Goal: Task Accomplishment & Management: Use online tool/utility

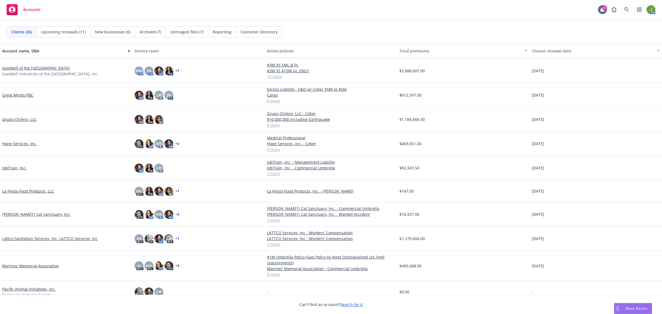
scroll to position [310, 0]
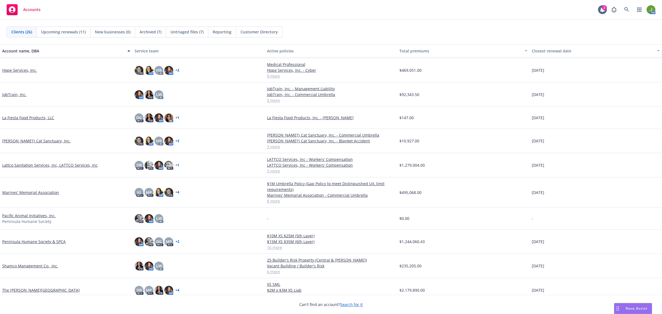
click at [45, 192] on link "Marines' Memorial Association" at bounding box center [30, 192] width 57 height 6
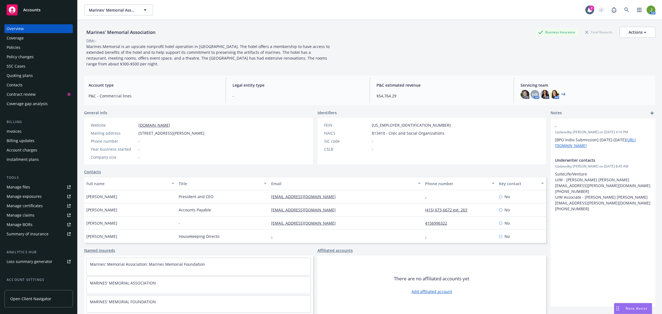
click at [29, 63] on div "SSC Cases" at bounding box center [39, 66] width 64 height 9
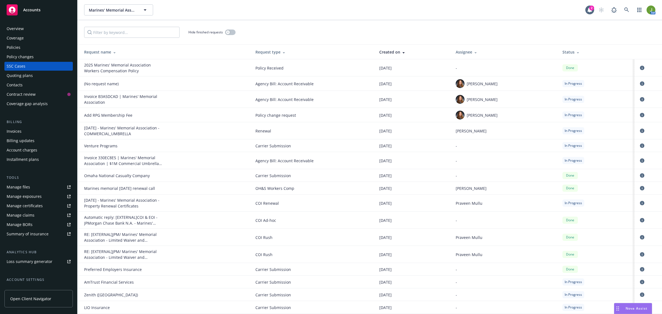
click at [562, 50] on div "Status" at bounding box center [596, 52] width 68 height 6
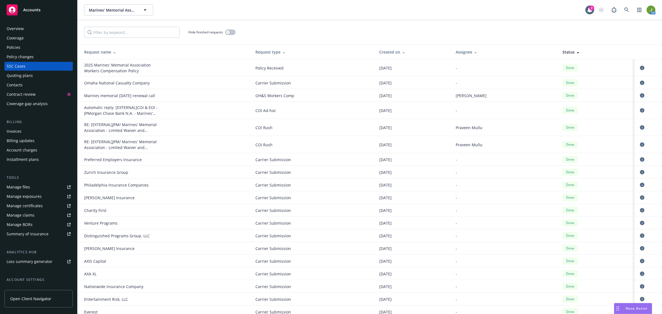
click at [563, 53] on div "Status" at bounding box center [596, 52] width 68 height 6
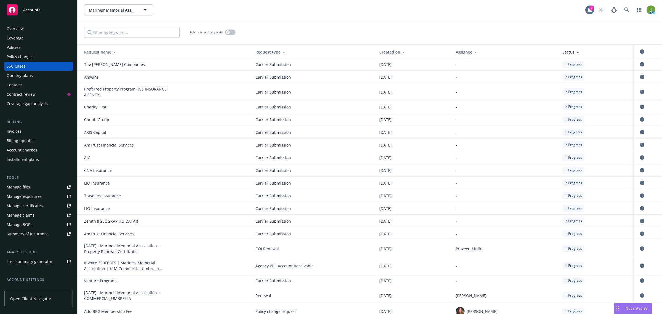
scroll to position [414, 0]
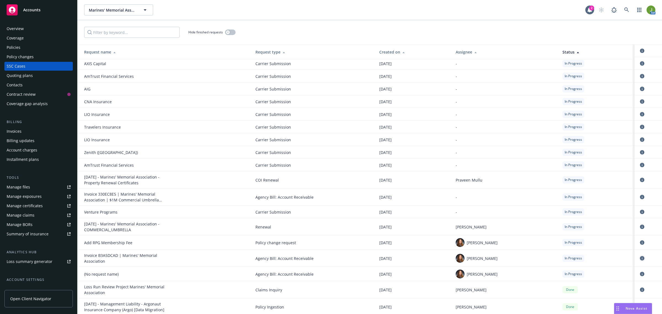
click at [640, 256] on icon "circleInformation" at bounding box center [642, 258] width 4 height 4
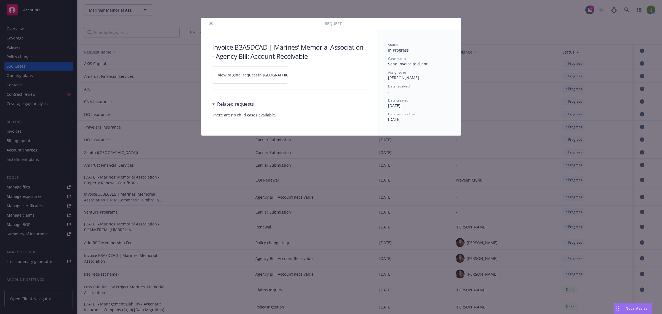
click at [245, 72] on span "View original request in SSC" at bounding box center [260, 75] width 84 height 6
click at [214, 27] on div "Request" at bounding box center [331, 23] width 260 height 11
click at [210, 20] on button "close" at bounding box center [211, 23] width 7 height 7
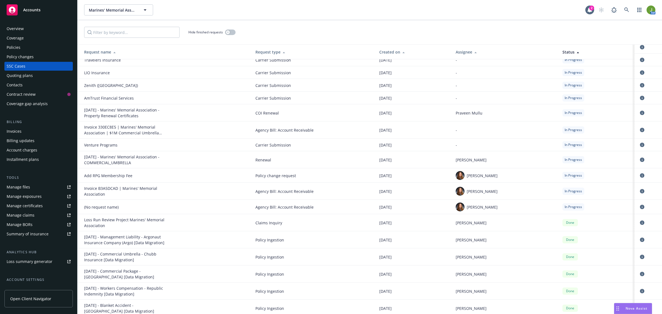
scroll to position [483, 0]
click at [640, 204] on icon "circleInformation" at bounding box center [642, 205] width 4 height 4
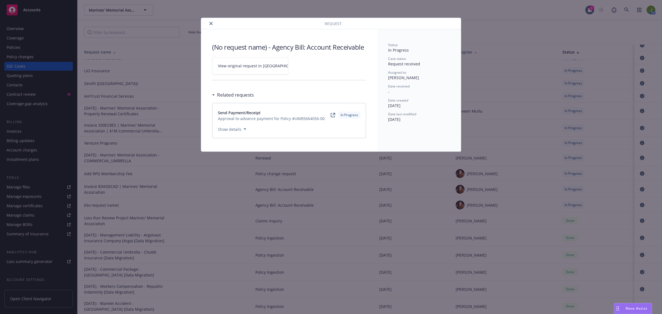
click at [250, 66] on span "View original request in SSC" at bounding box center [260, 66] width 84 height 6
click at [210, 23] on icon "close" at bounding box center [210, 23] width 3 height 3
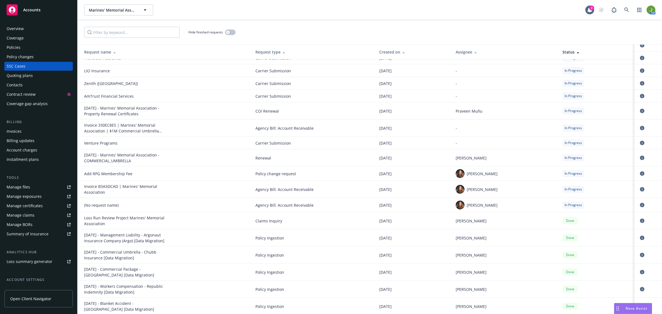
click at [38, 11] on span "Accounts" at bounding box center [31, 10] width 17 height 4
drag, startPoint x: 44, startPoint y: 10, endPoint x: 67, endPoint y: 6, distance: 23.1
click at [44, 10] on div "Accounts" at bounding box center [39, 9] width 64 height 11
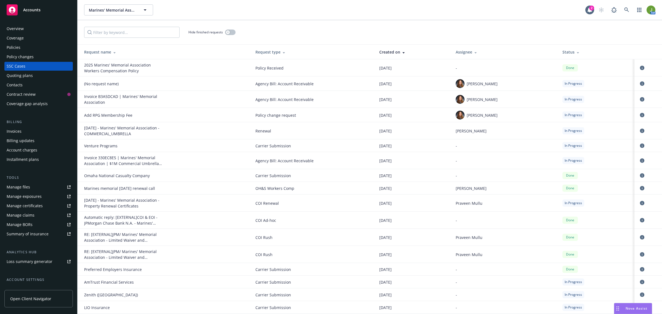
click at [28, 13] on div "Accounts" at bounding box center [39, 9] width 64 height 11
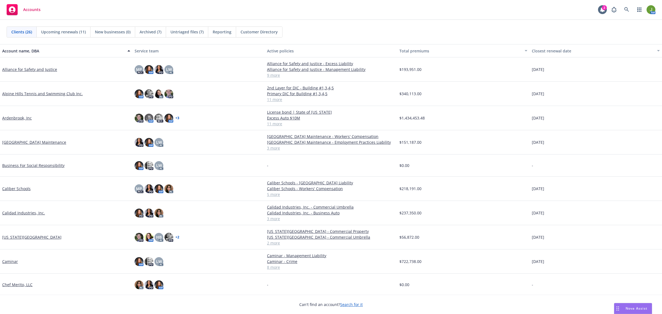
click at [14, 118] on link "Ardenbrook, Inc" at bounding box center [17, 118] width 30 height 6
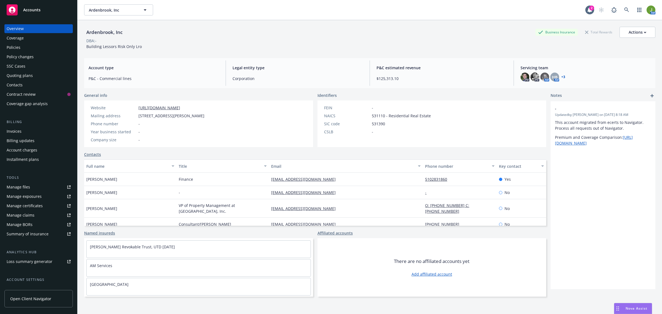
click at [20, 132] on div "Invoices" at bounding box center [14, 131] width 15 height 9
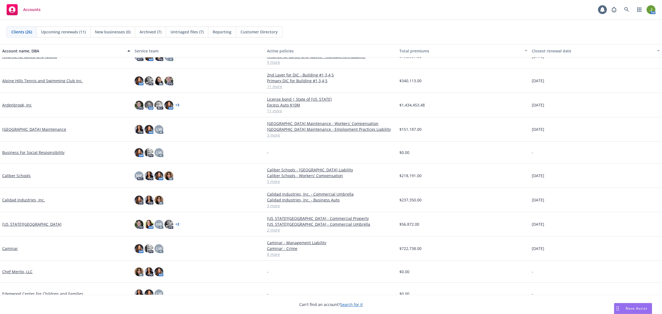
scroll to position [34, 0]
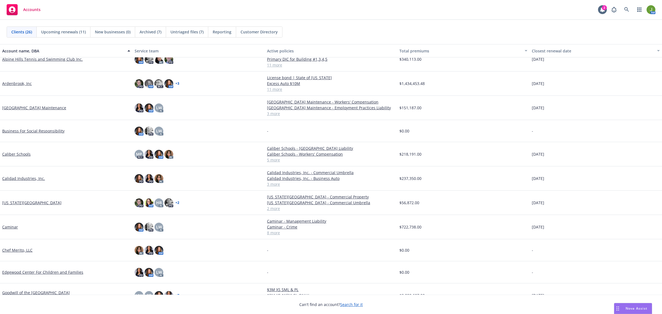
click at [6, 225] on link "Caminar" at bounding box center [10, 227] width 16 height 6
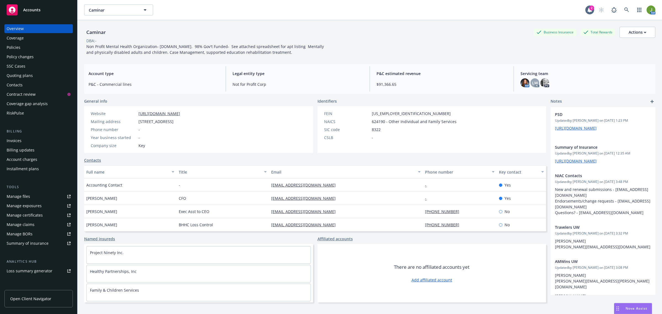
click at [622, 304] on div "Nova Assist" at bounding box center [632, 308] width 37 height 10
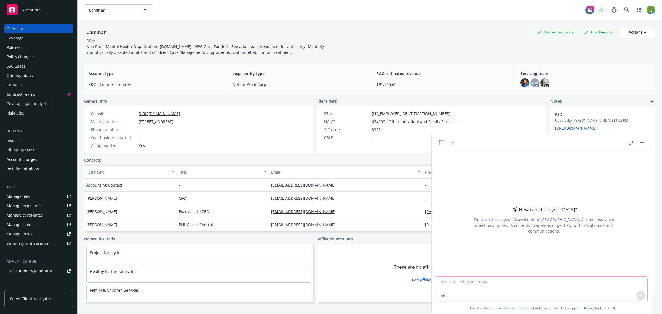
click at [498, 286] on textarea at bounding box center [541, 289] width 211 height 25
type textarea "can you provide an easy to understand explanation of plans to be included on a …"
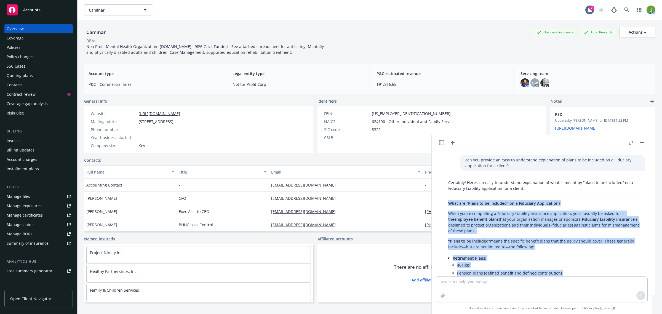
drag, startPoint x: 493, startPoint y: 228, endPoint x: 444, endPoint y: 198, distance: 57.3
copy div "What are "Plans to be Included" on a Fiduciary Application? When you’re complet…"
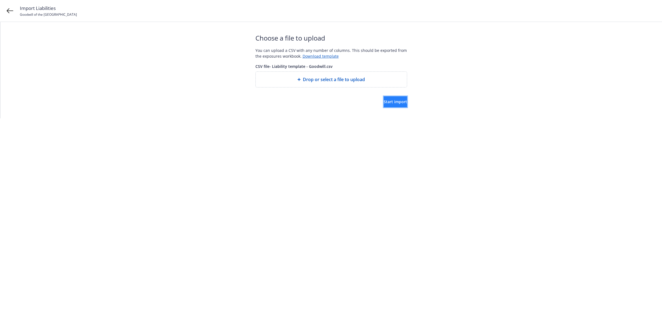
click at [392, 102] on span "Start import" at bounding box center [395, 101] width 23 height 5
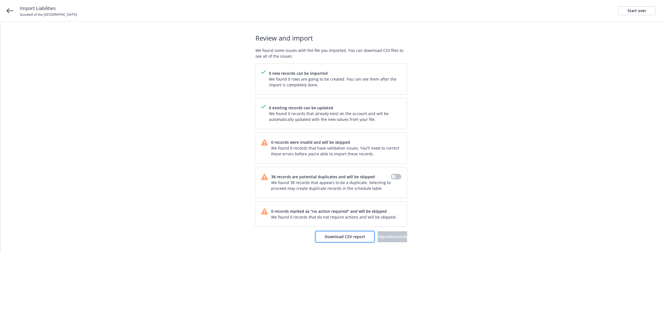
click at [315, 234] on button "Download CSV report" at bounding box center [344, 236] width 59 height 11
click at [10, 12] on icon at bounding box center [10, 10] width 7 height 7
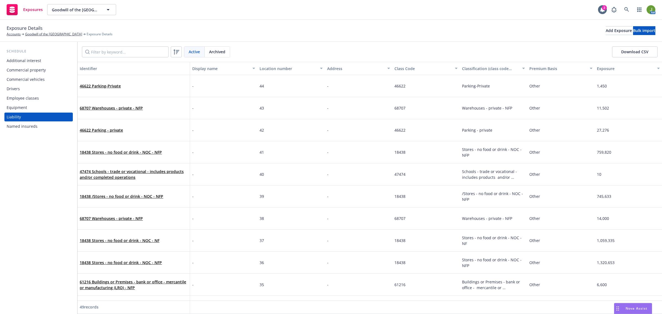
click at [277, 72] on button "Location number" at bounding box center [291, 68] width 68 height 13
click at [277, 68] on div "Location number" at bounding box center [287, 69] width 57 height 6
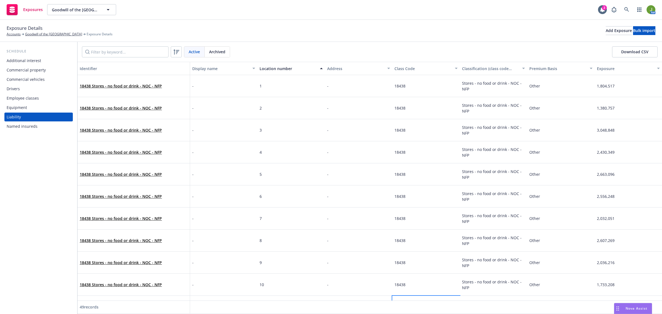
drag, startPoint x: 413, startPoint y: 298, endPoint x: 301, endPoint y: 298, distance: 112.5
click at [301, 298] on div "18438 Stores - no food or drink - NOC - NFP - 11 - 18438 Stores - no food or dr…" at bounding box center [369, 307] width 584 height 22
click at [655, 298] on div "1,495,600" at bounding box center [628, 307] width 68 height 22
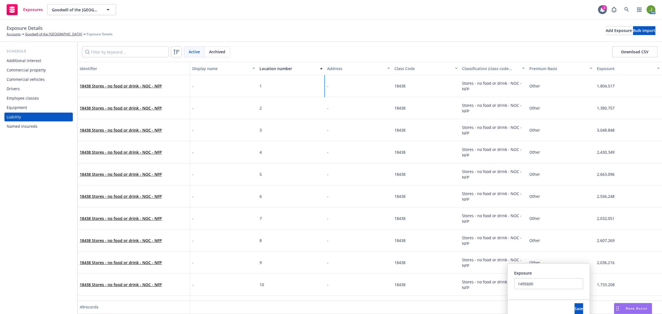
click at [341, 90] on div "-" at bounding box center [359, 86] width 68 height 22
click at [226, 92] on div "-" at bounding box center [224, 86] width 68 height 22
click at [327, 83] on span "-" at bounding box center [327, 86] width 1 height 6
click at [474, 36] on div "Exposure Details Accounts Goodwill of the San Francisco Bay Exposure Details Ad…" at bounding box center [331, 31] width 648 height 12
click at [434, 305] on div at bounding box center [426, 306] width 68 height 13
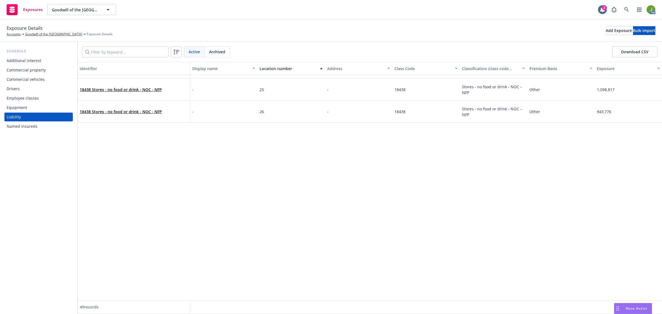
scroll to position [338, 0]
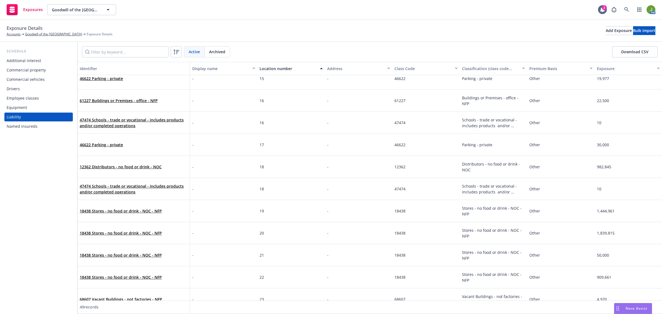
click at [222, 54] on span "Archived" at bounding box center [217, 52] width 16 height 6
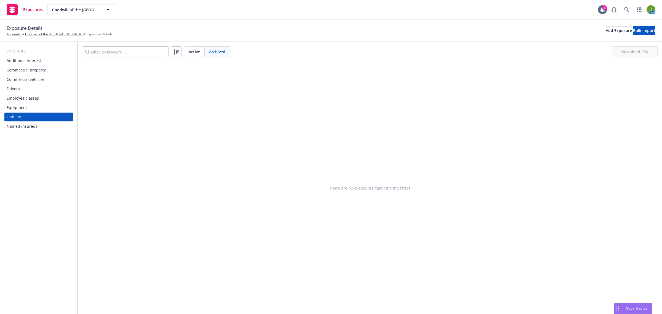
click at [199, 54] on span "Active" at bounding box center [194, 52] width 11 height 6
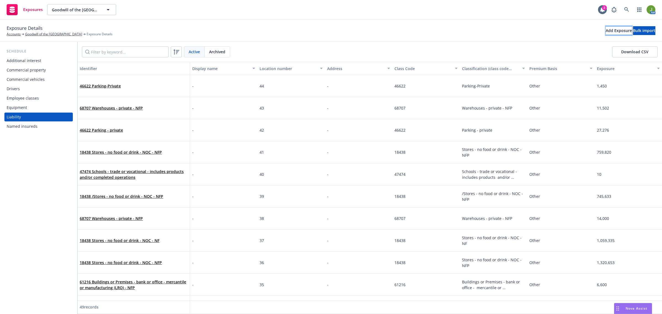
click at [605, 34] on div "Add Exposure" at bounding box center [618, 30] width 26 height 8
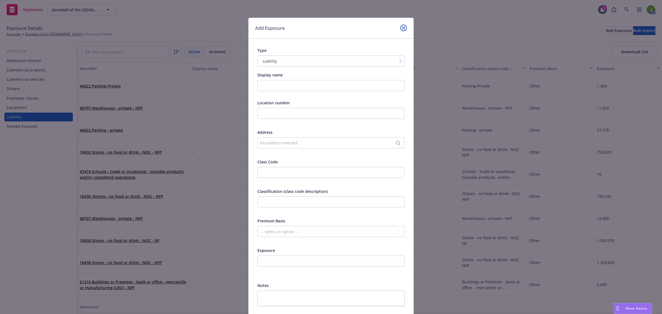
drag, startPoint x: 398, startPoint y: 26, endPoint x: 607, endPoint y: 27, distance: 209.3
click at [400, 26] on link "close" at bounding box center [403, 28] width 7 height 7
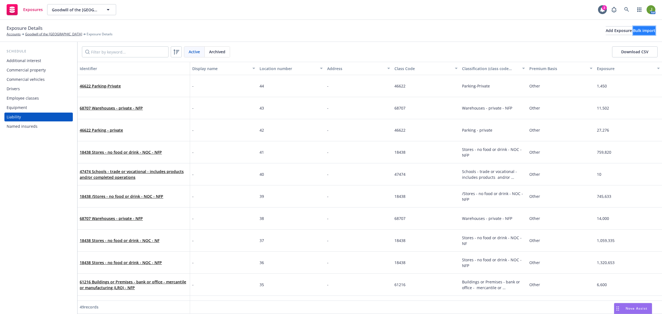
click at [633, 31] on div "Bulk import" at bounding box center [644, 30] width 22 height 8
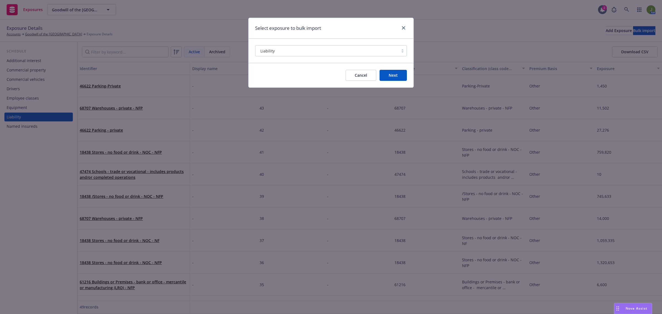
click at [365, 75] on button "Cancel" at bounding box center [360, 75] width 31 height 11
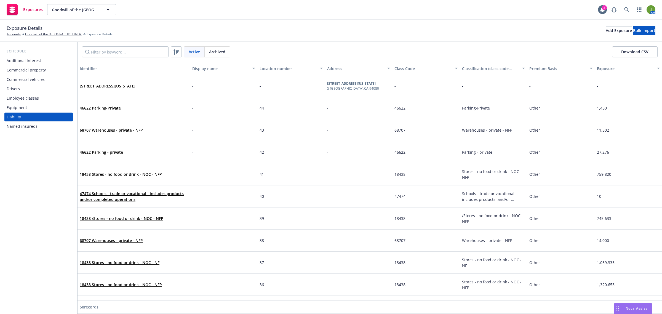
click at [327, 68] on div "Address" at bounding box center [355, 69] width 57 height 6
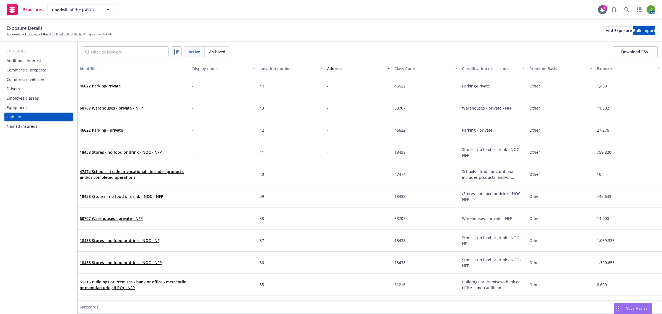
click at [327, 68] on div "Address" at bounding box center [355, 69] width 57 height 6
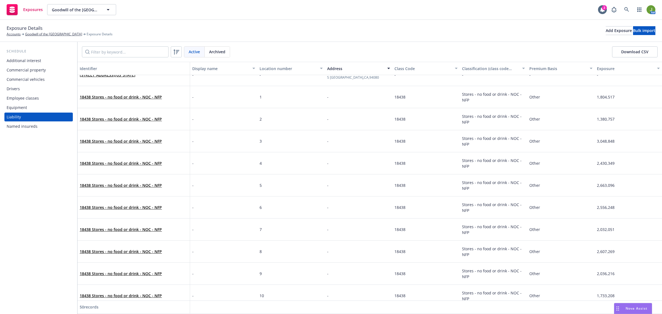
scroll to position [0, 0]
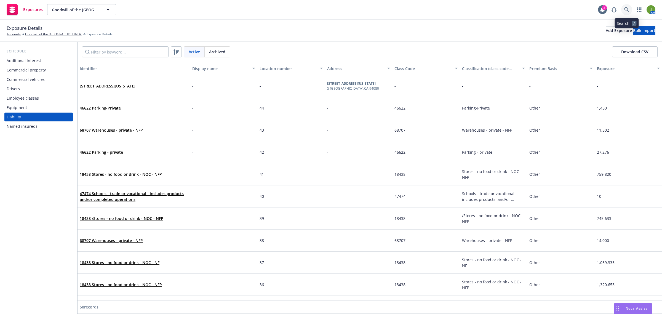
click at [627, 10] on icon at bounding box center [626, 9] width 5 height 5
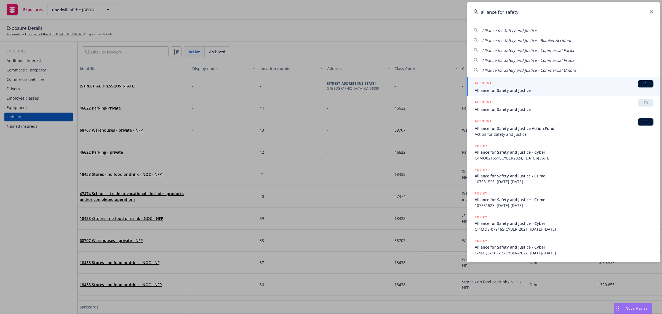
type input "alliance for safety"
click at [506, 92] on span "Alliance for Safety and Justice" at bounding box center [564, 90] width 179 height 6
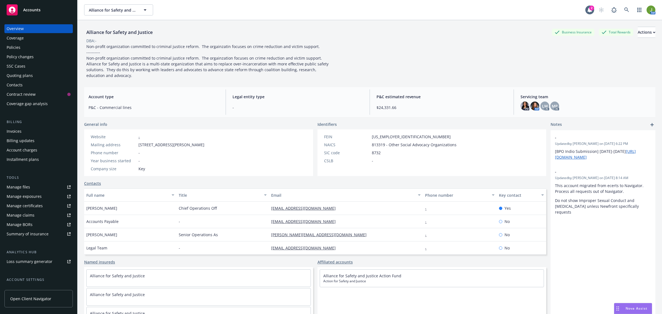
click at [21, 75] on div "Quoting plans" at bounding box center [20, 75] width 26 height 9
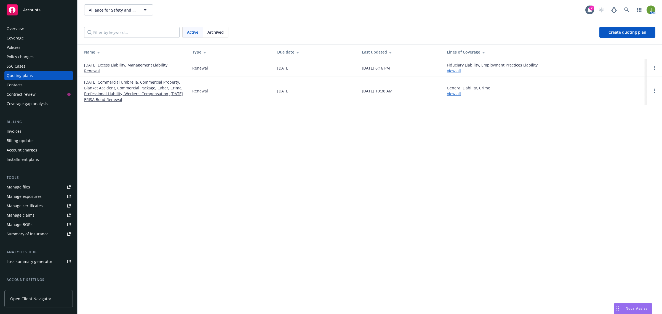
click at [118, 66] on link "[DATE] Excess Liability, Management Liability Renewal" at bounding box center [133, 68] width 99 height 12
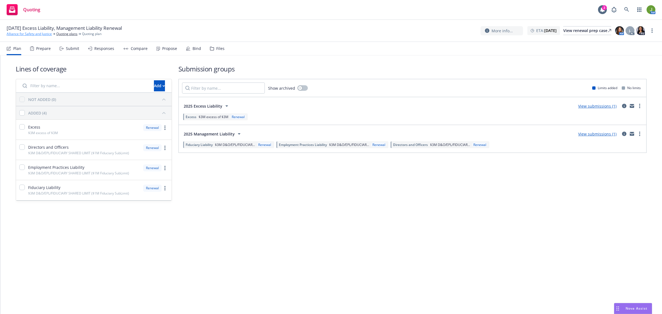
click at [35, 34] on link "Alliance for Safety and Justice" at bounding box center [29, 33] width 45 height 5
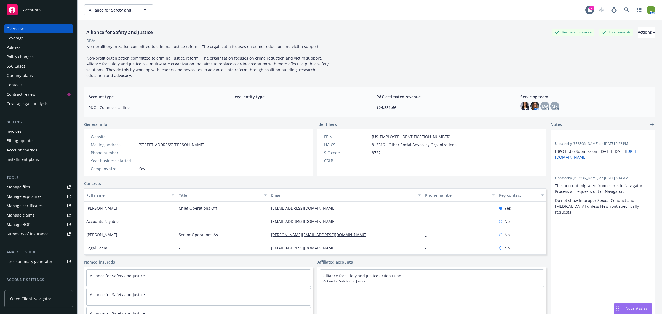
click at [18, 47] on div "Policies" at bounding box center [14, 47] width 14 height 9
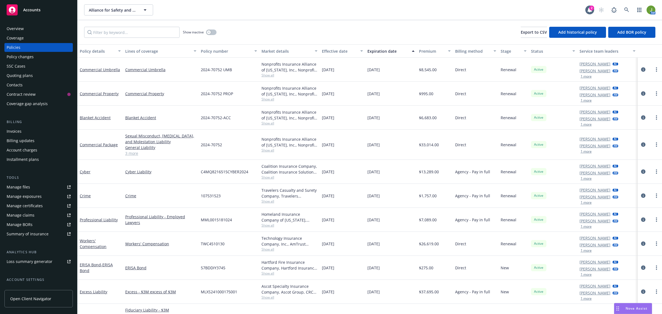
scroll to position [37, 0]
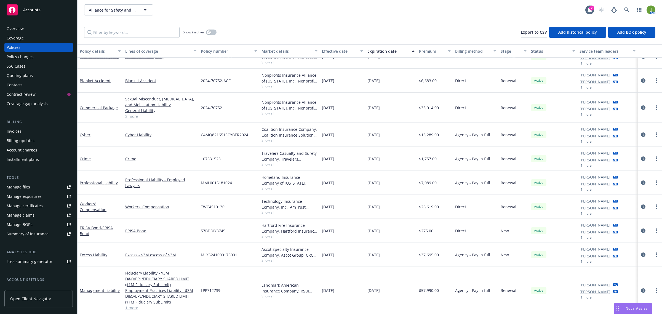
click at [26, 77] on div "Quoting plans" at bounding box center [20, 75] width 26 height 9
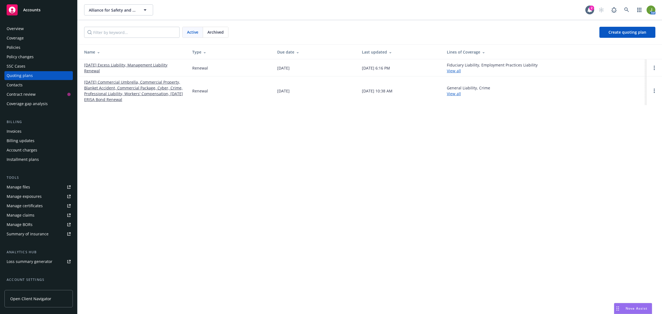
click at [112, 64] on link "[DATE] Excess Liability, Management Liability Renewal" at bounding box center [133, 68] width 99 height 12
click at [121, 64] on link "[DATE] Excess Liability, Management Liability Renewal" at bounding box center [133, 68] width 99 height 12
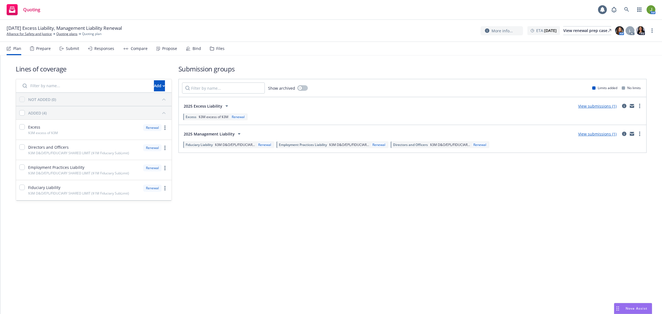
click at [221, 49] on div "Files" at bounding box center [220, 48] width 8 height 4
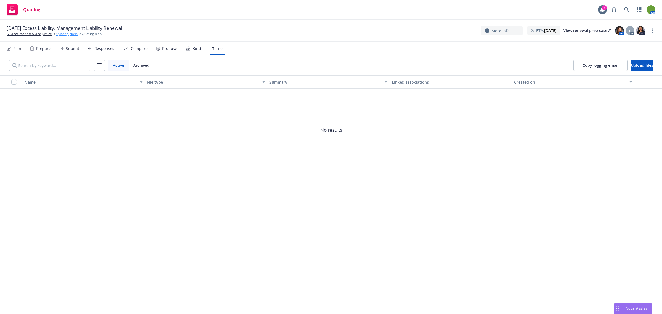
click at [69, 33] on link "Quoting plans" at bounding box center [66, 33] width 21 height 5
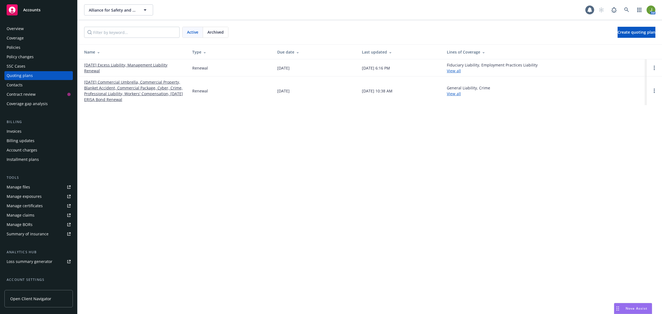
click at [95, 65] on link "[DATE] Excess Liability, Management Liability Renewal" at bounding box center [133, 68] width 99 height 12
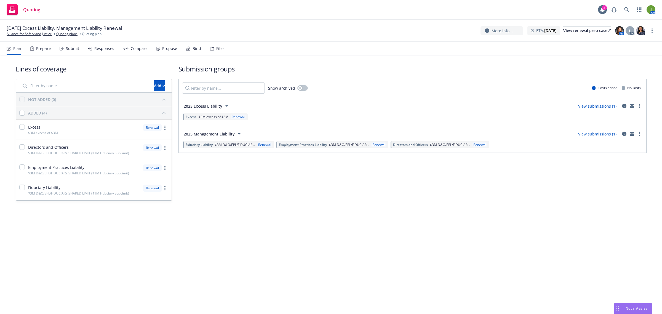
click at [606, 105] on link "View submissions (1)" at bounding box center [597, 105] width 38 height 5
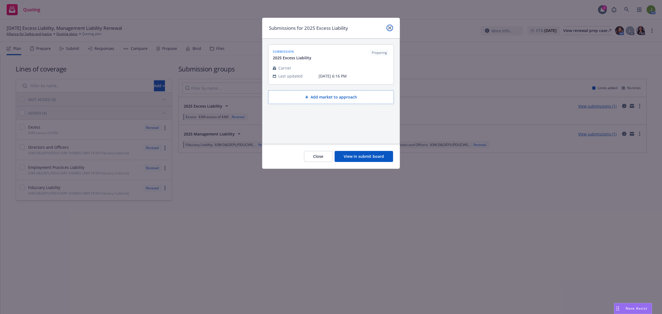
click at [389, 30] on link "close" at bounding box center [389, 28] width 7 height 7
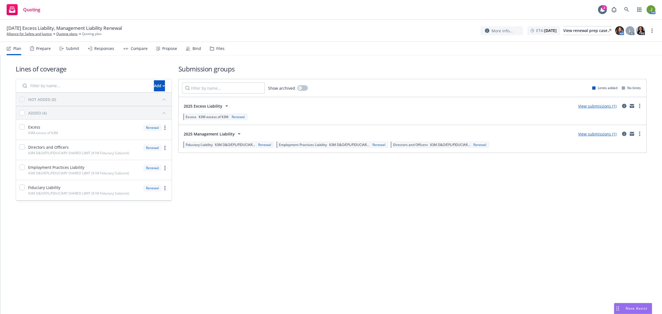
click at [596, 131] on div "View submissions (1)" at bounding box center [597, 133] width 45 height 7
click at [596, 134] on link "View submissions (1)" at bounding box center [597, 133] width 38 height 5
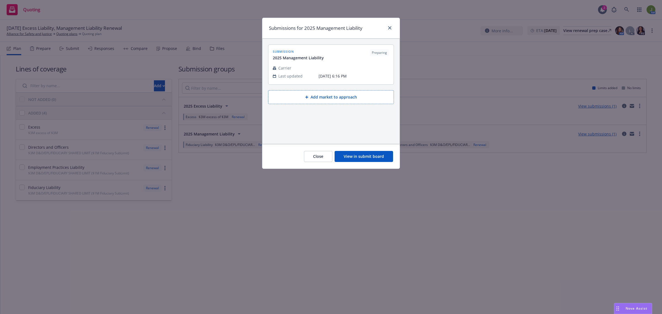
click at [385, 25] on div at bounding box center [388, 28] width 9 height 7
click at [389, 30] on link "close" at bounding box center [389, 28] width 7 height 7
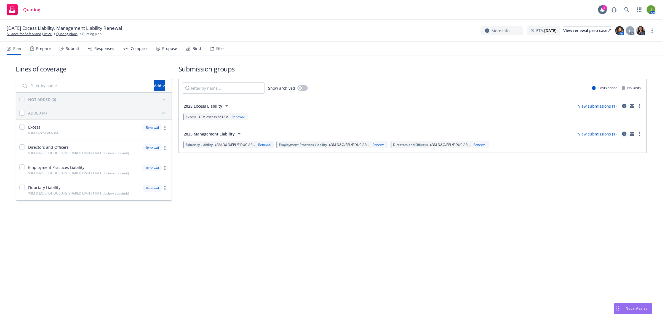
click at [623, 135] on icon "circleInformation" at bounding box center [624, 134] width 4 height 4
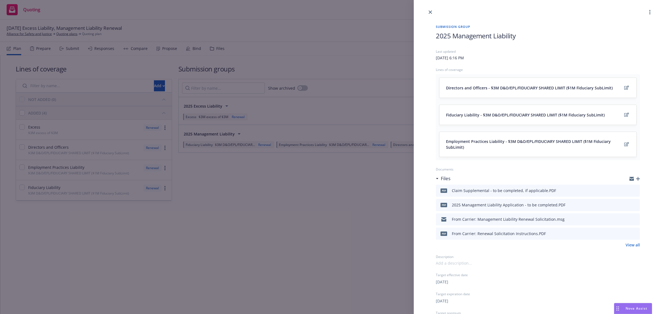
click at [629, 246] on link "View all" at bounding box center [632, 245] width 14 height 6
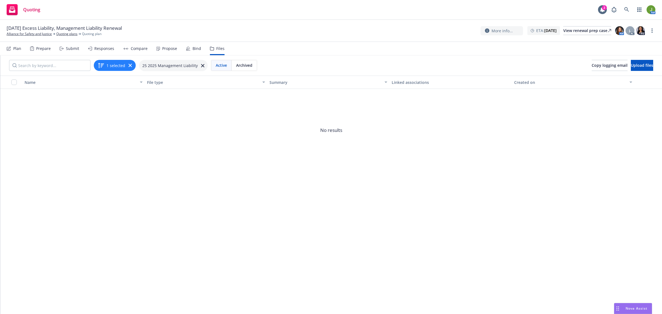
click at [167, 47] on div "Propose" at bounding box center [169, 48] width 15 height 4
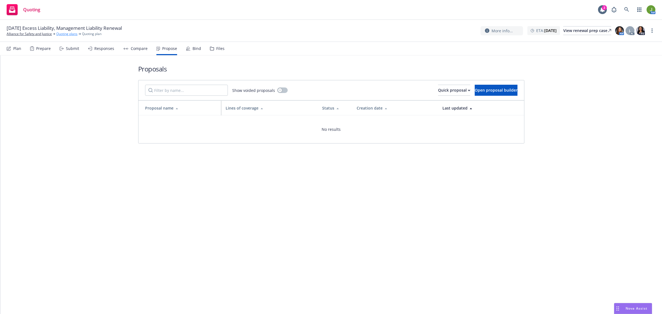
click at [68, 34] on link "Quoting plans" at bounding box center [66, 33] width 21 height 5
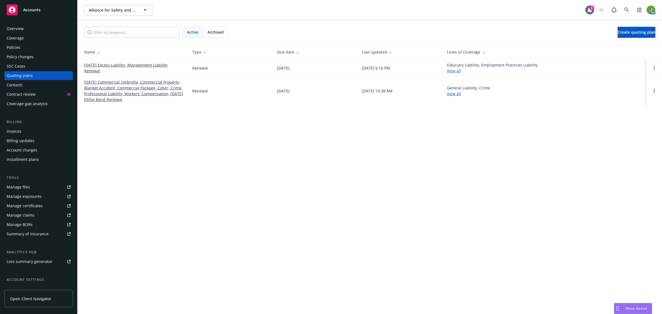
click at [130, 65] on link "[DATE] Excess Liability, Management Liability Renewal" at bounding box center [133, 68] width 99 height 12
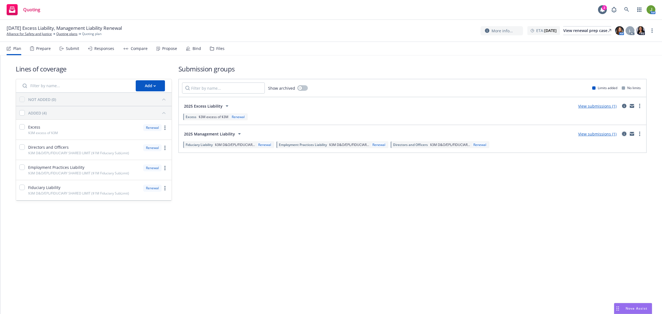
click at [624, 132] on icon "circleInformation" at bounding box center [624, 134] width 4 height 4
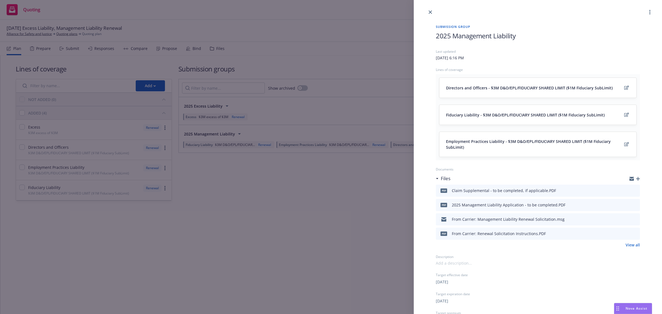
click at [625, 243] on link "View all" at bounding box center [632, 245] width 14 height 6
click at [428, 11] on icon "close" at bounding box center [429, 11] width 3 height 3
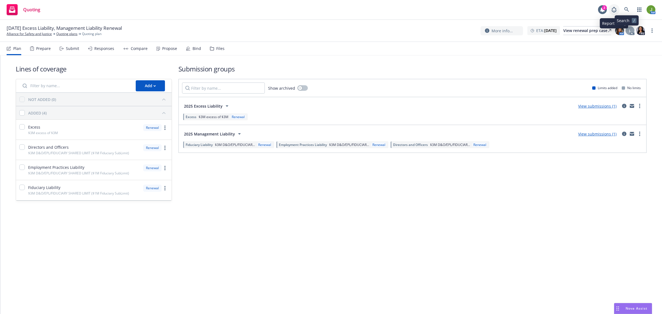
click at [615, 8] on icon at bounding box center [613, 9] width 7 height 7
click at [625, 107] on icon "circleInformation" at bounding box center [624, 106] width 4 height 4
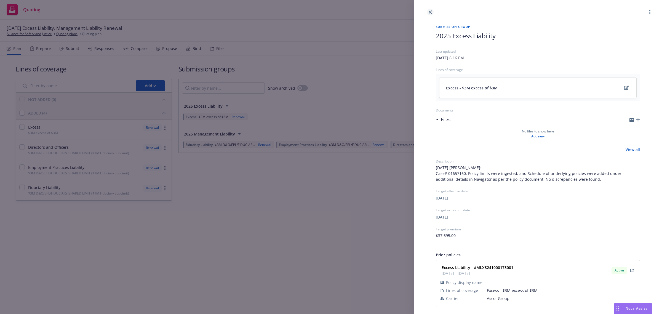
click at [430, 10] on icon "close" at bounding box center [429, 11] width 3 height 3
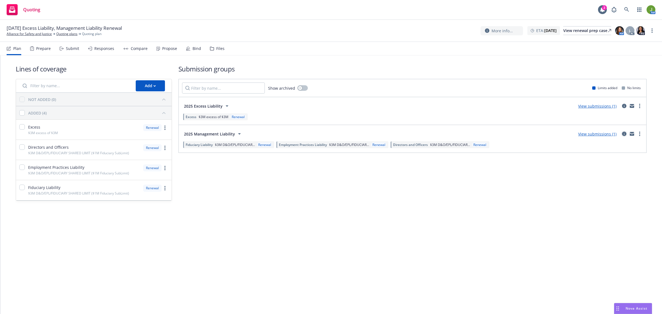
click at [626, 134] on icon "circleInformation" at bounding box center [624, 134] width 4 height 4
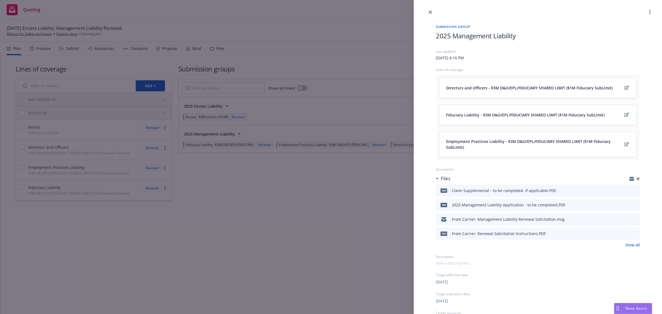
click at [625, 244] on link "View all" at bounding box center [632, 245] width 14 height 6
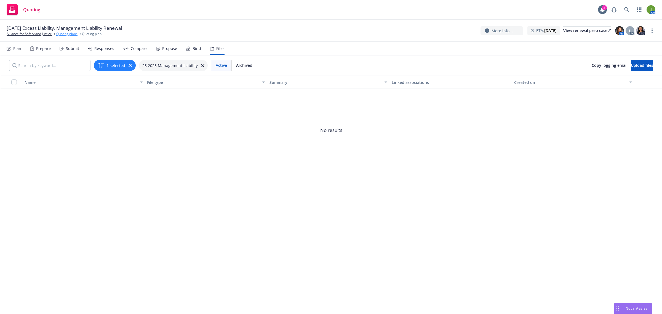
click at [72, 33] on link "Quoting plans" at bounding box center [66, 33] width 21 height 5
